Goal: Task Accomplishment & Management: Use online tool/utility

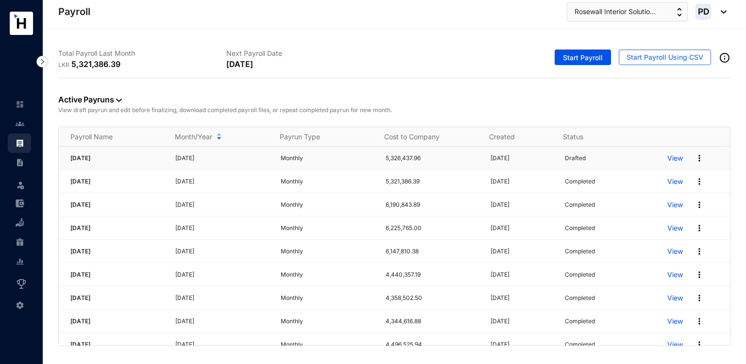
click at [694, 157] on img at bounding box center [699, 158] width 10 height 10
click at [657, 173] on p "Delete" at bounding box center [655, 177] width 68 height 17
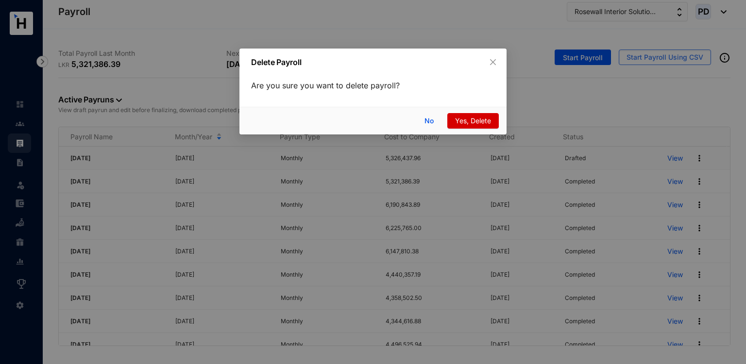
click at [454, 118] on button "Yes, Delete" at bounding box center [472, 121] width 51 height 16
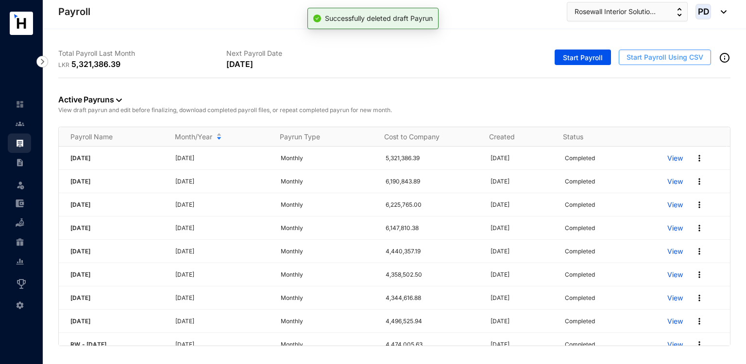
click at [653, 58] on span "Start Payroll Using CSV" at bounding box center [664, 57] width 77 height 10
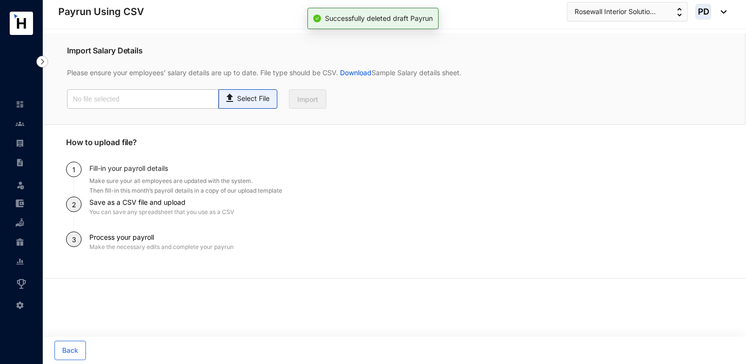
click at [233, 97] on img at bounding box center [230, 97] width 13 height 14
click at [0, 0] on input "Select File" at bounding box center [0, 0] width 0 height 0
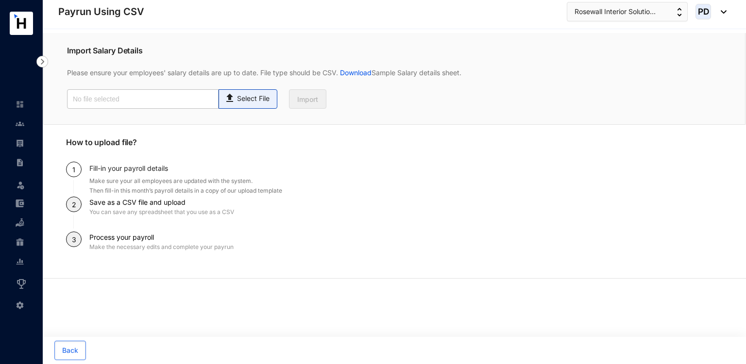
type input "Payroll Upload File - Revised.csv"
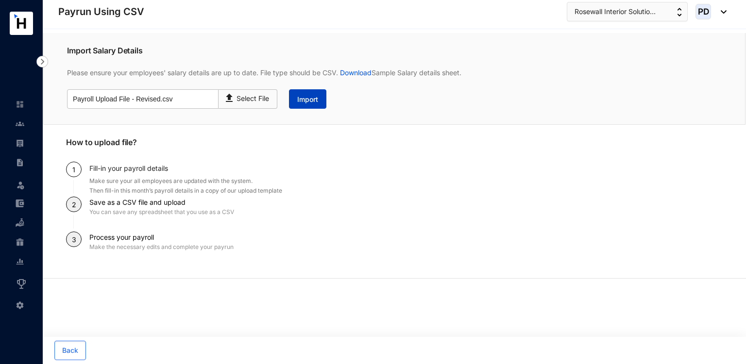
click at [305, 93] on button "Import" at bounding box center [307, 98] width 37 height 19
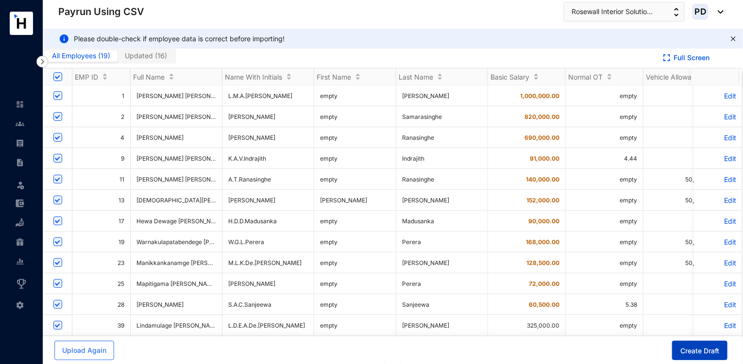
click at [697, 354] on span "Create Draft" at bounding box center [699, 351] width 39 height 10
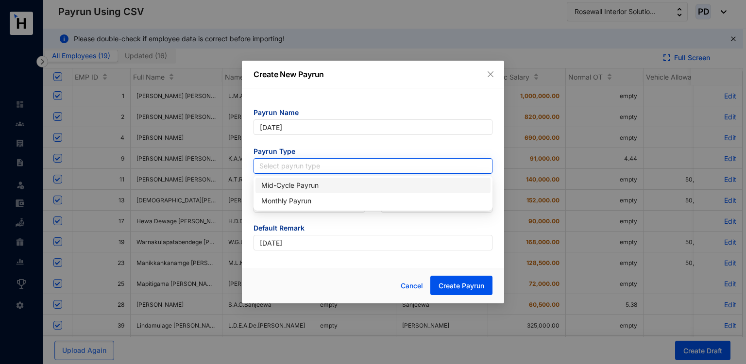
click at [345, 167] on input "search" at bounding box center [372, 166] width 227 height 15
click at [300, 191] on div "Mid-Cycle Payrun" at bounding box center [372, 186] width 235 height 16
click at [304, 162] on span "Mid-Cycle Payrun" at bounding box center [372, 166] width 227 height 15
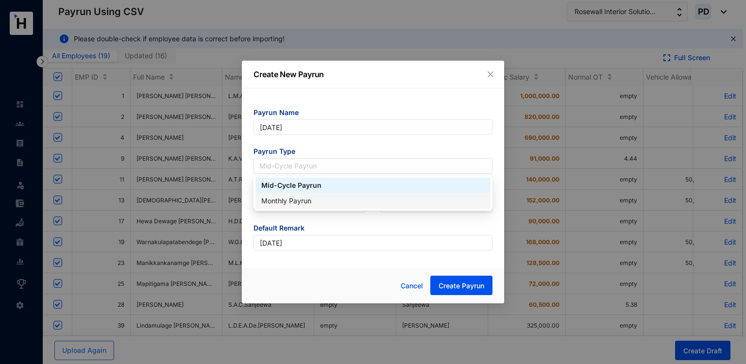
click at [284, 195] on div "Monthly Payrun" at bounding box center [372, 201] width 235 height 16
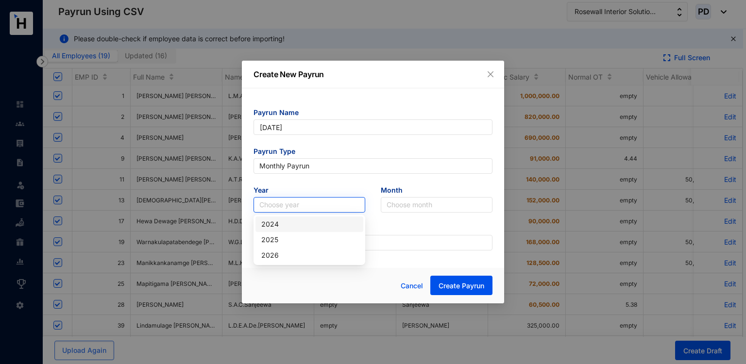
click at [301, 201] on input "search" at bounding box center [309, 205] width 100 height 15
click at [282, 244] on div "2025" at bounding box center [309, 239] width 96 height 11
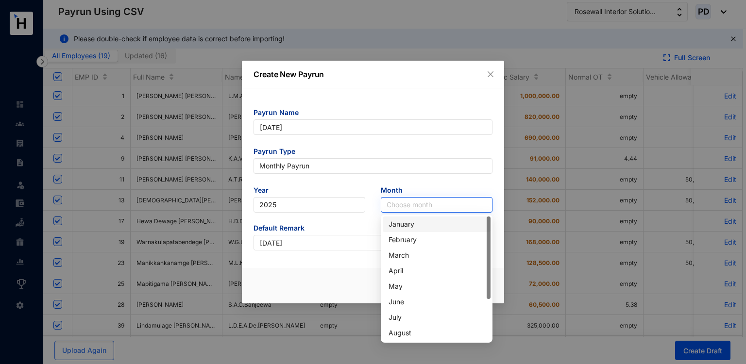
click at [418, 211] on input "search" at bounding box center [436, 205] width 100 height 15
click at [400, 334] on div "August" at bounding box center [436, 333] width 96 height 11
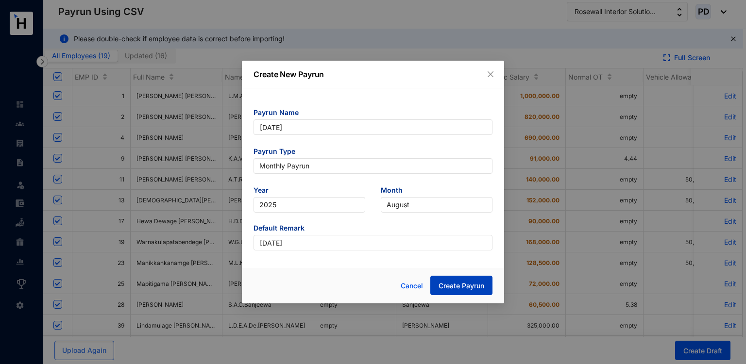
click at [444, 276] on button "Create Payrun" at bounding box center [461, 285] width 62 height 19
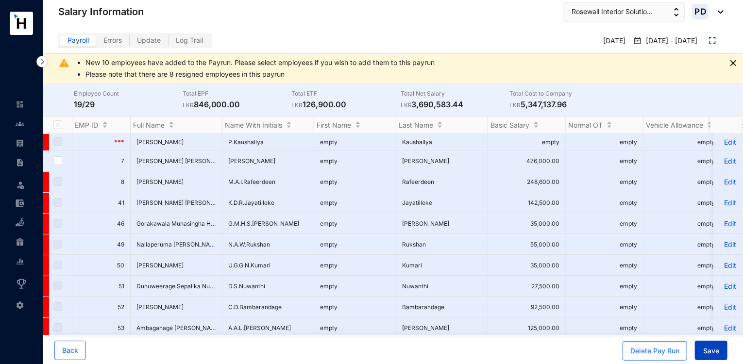
click at [715, 351] on span "Save" at bounding box center [711, 351] width 16 height 10
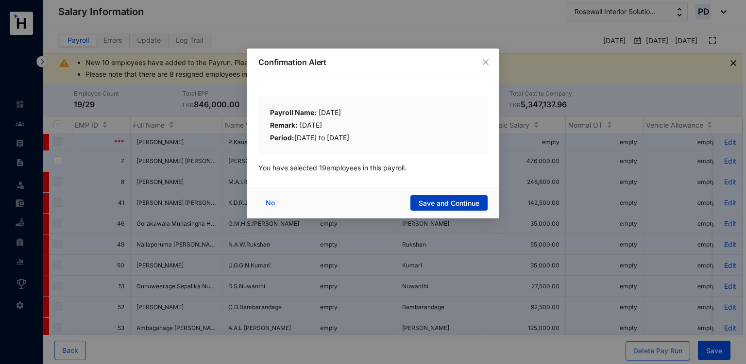
click at [461, 195] on button "Save and Continue" at bounding box center [448, 203] width 77 height 16
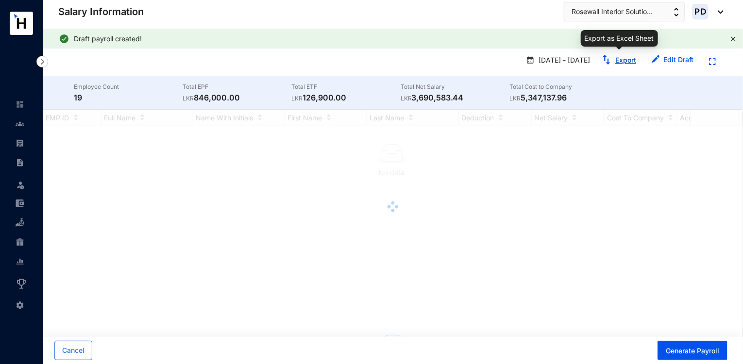
click at [622, 58] on link "Export" at bounding box center [625, 60] width 21 height 8
